Goal: Navigation & Orientation: Find specific page/section

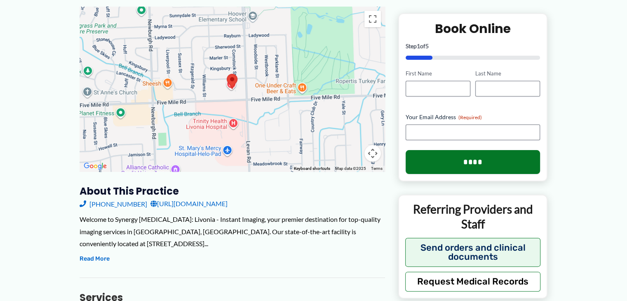
scroll to position [142, 0]
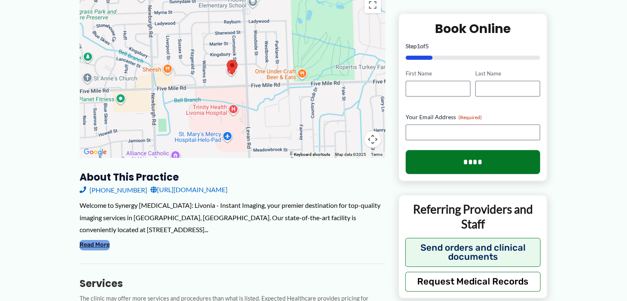
click at [96, 240] on button "Read More" at bounding box center [95, 245] width 30 height 10
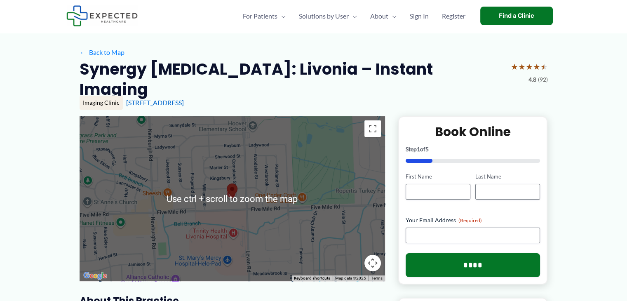
scroll to position [0, 0]
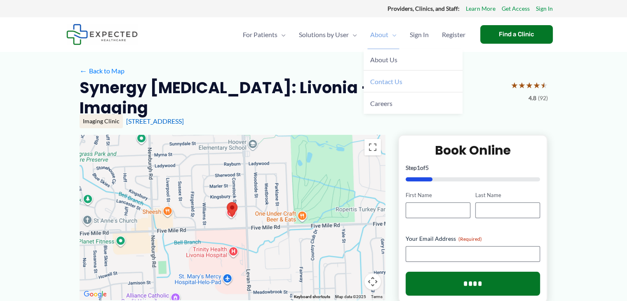
click at [382, 80] on span "Contact Us" at bounding box center [386, 81] width 32 height 8
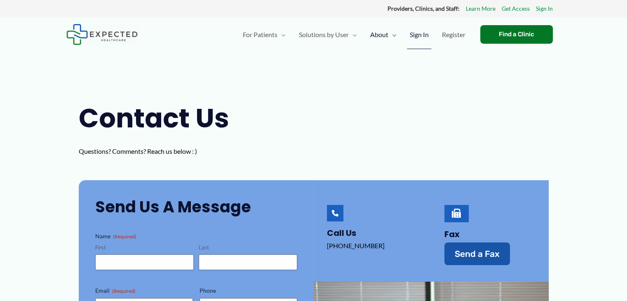
click at [413, 33] on span "Sign In" at bounding box center [419, 34] width 19 height 29
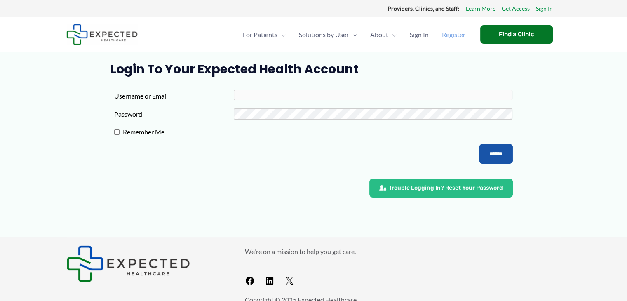
click at [447, 33] on span "Register" at bounding box center [453, 34] width 23 height 29
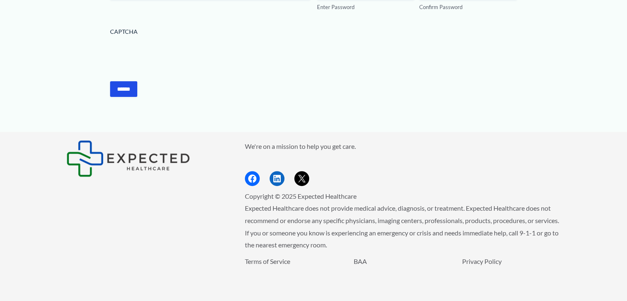
scroll to position [277, 0]
